Goal: Find contact information: Find contact information

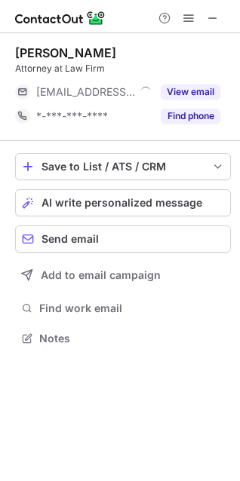
scroll to position [328, 240]
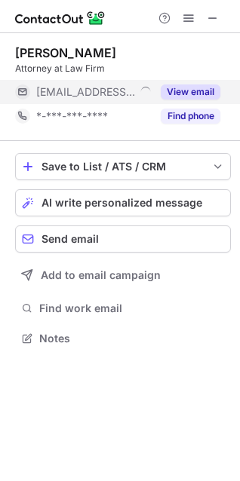
click at [195, 92] on button "View email" at bounding box center [191, 92] width 60 height 15
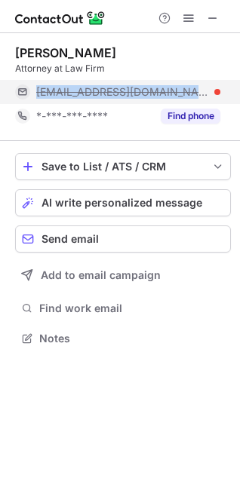
copy span "[EMAIL_ADDRESS][DOMAIN_NAME]"
drag, startPoint x: 207, startPoint y: 93, endPoint x: 38, endPoint y: 87, distance: 169.9
click at [38, 87] on div "[EMAIL_ADDRESS][DOMAIN_NAME]" at bounding box center [128, 92] width 184 height 14
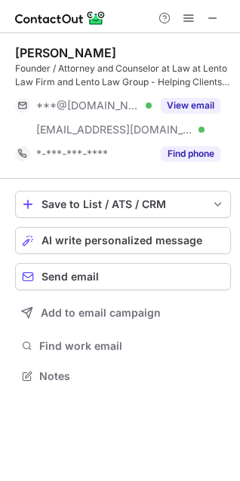
scroll to position [366, 240]
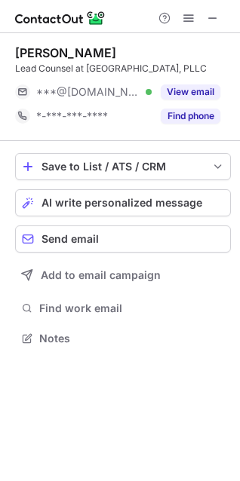
scroll to position [328, 240]
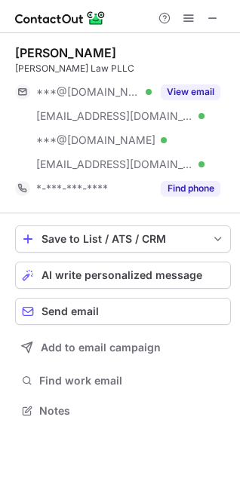
scroll to position [401, 240]
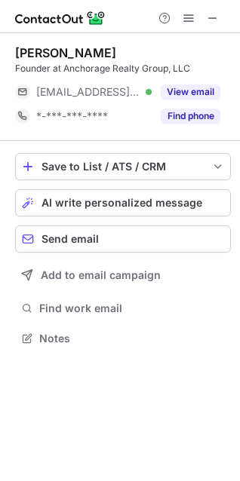
scroll to position [328, 240]
